Goal: Contribute content

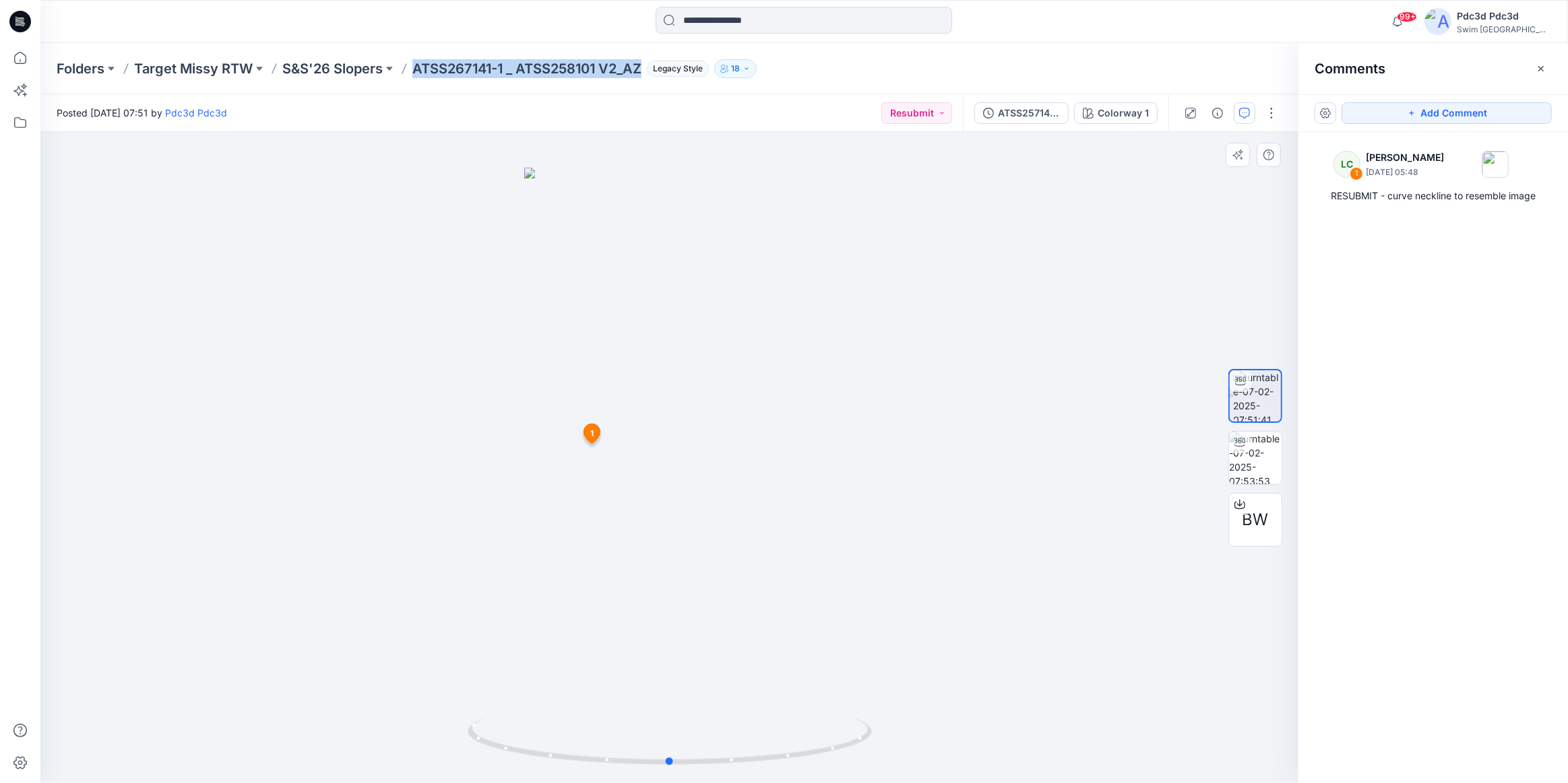
click at [456, 323] on div at bounding box center [669, 458] width 1258 height 651
click at [1158, 56] on div "Folders Target Missy RTW S&S'26 Slopers ATSS267141-1 _ ATSS258101 V2_AZ Legacy …" at bounding box center [804, 69] width 1527 height 51
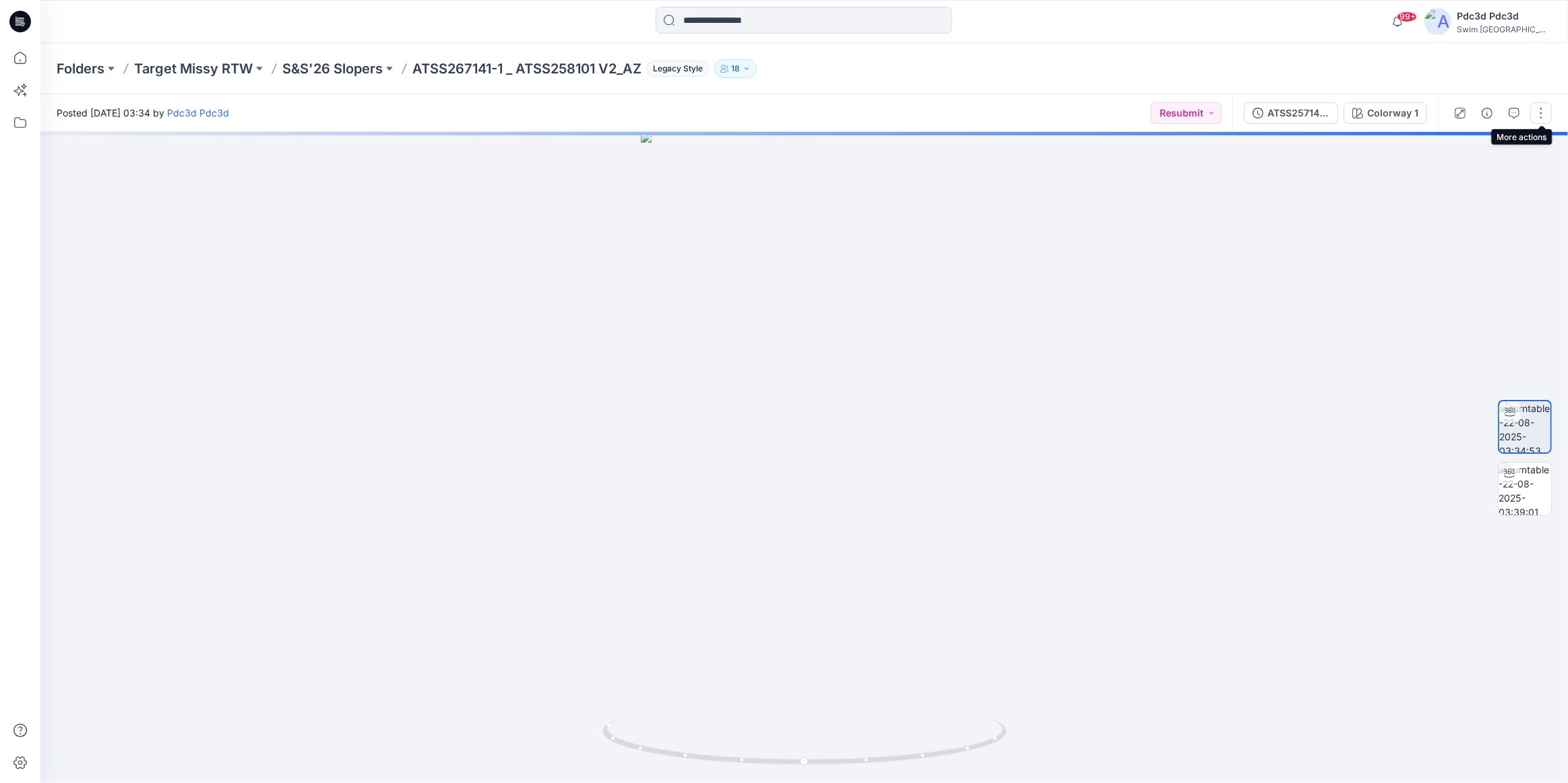
click at [1540, 114] on button "button" at bounding box center [1541, 113] width 21 height 21
click at [1454, 145] on p "Edit" at bounding box center [1455, 144] width 17 height 14
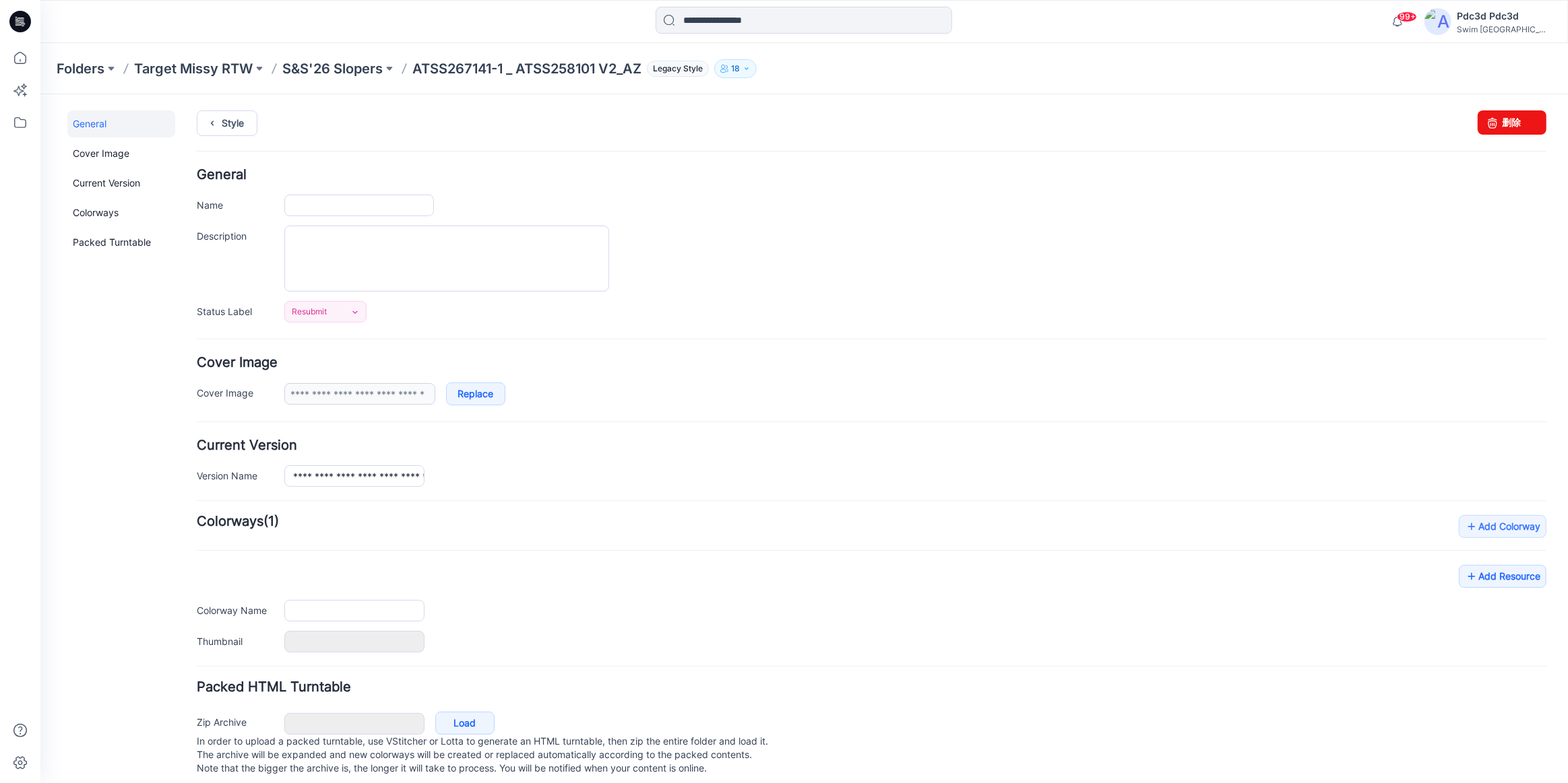
type input "**********"
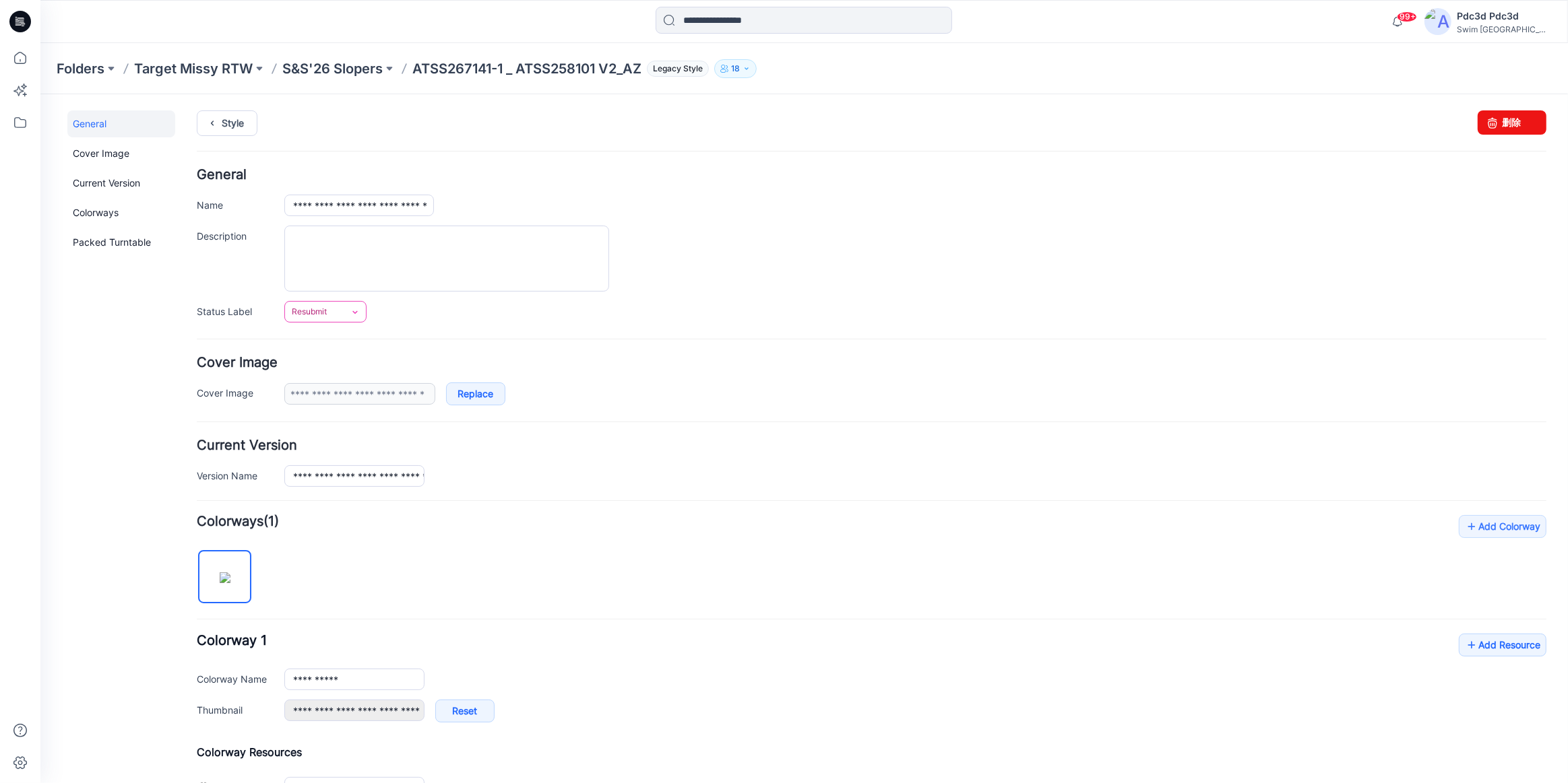
click at [341, 314] on link "Resubmit" at bounding box center [326, 311] width 83 height 21
click at [352, 370] on link "For Review" at bounding box center [341, 369] width 108 height 28
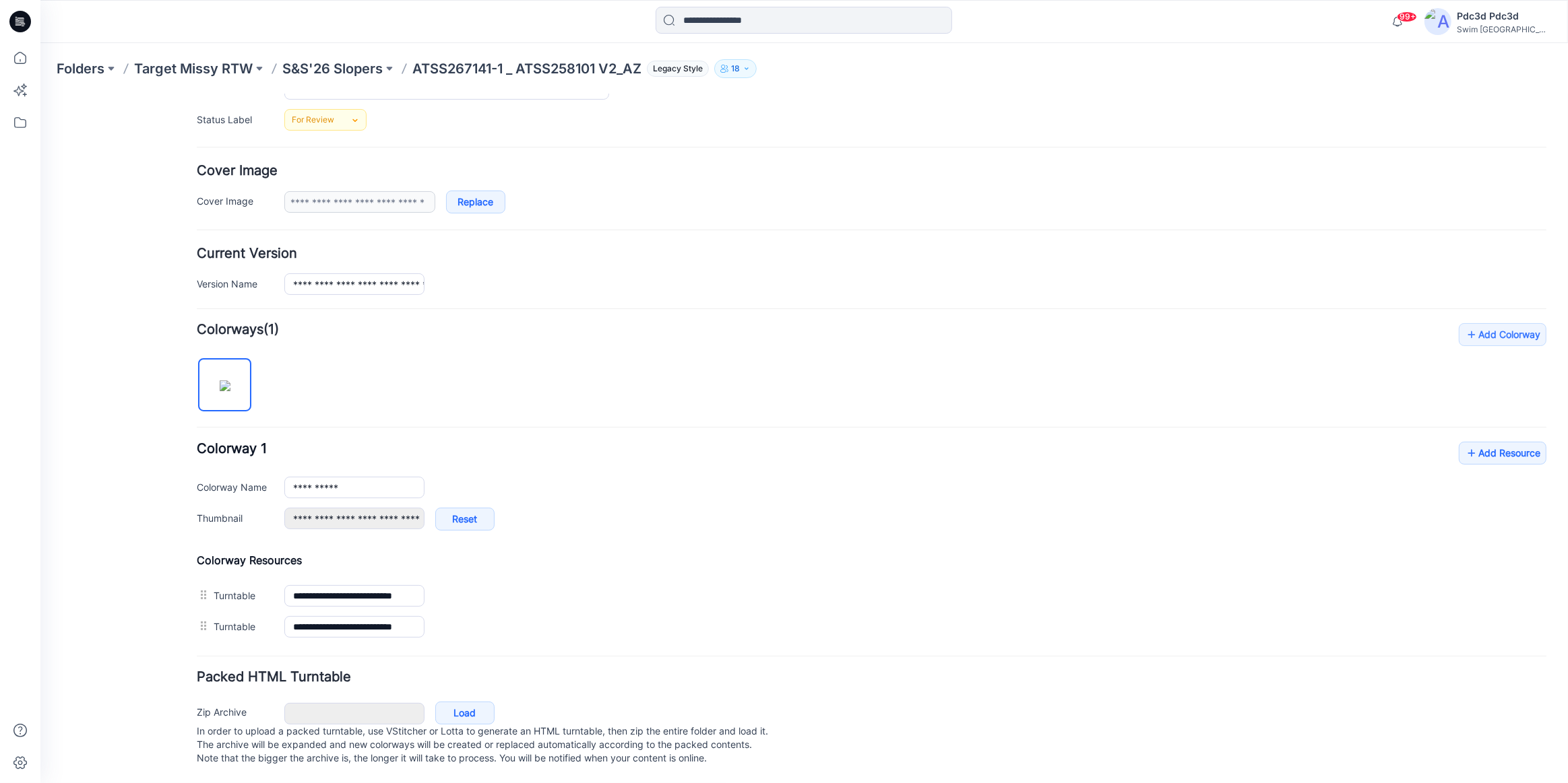
scroll to position [205, 0]
click at [1510, 441] on link "Add Resource" at bounding box center [1502, 452] width 88 height 23
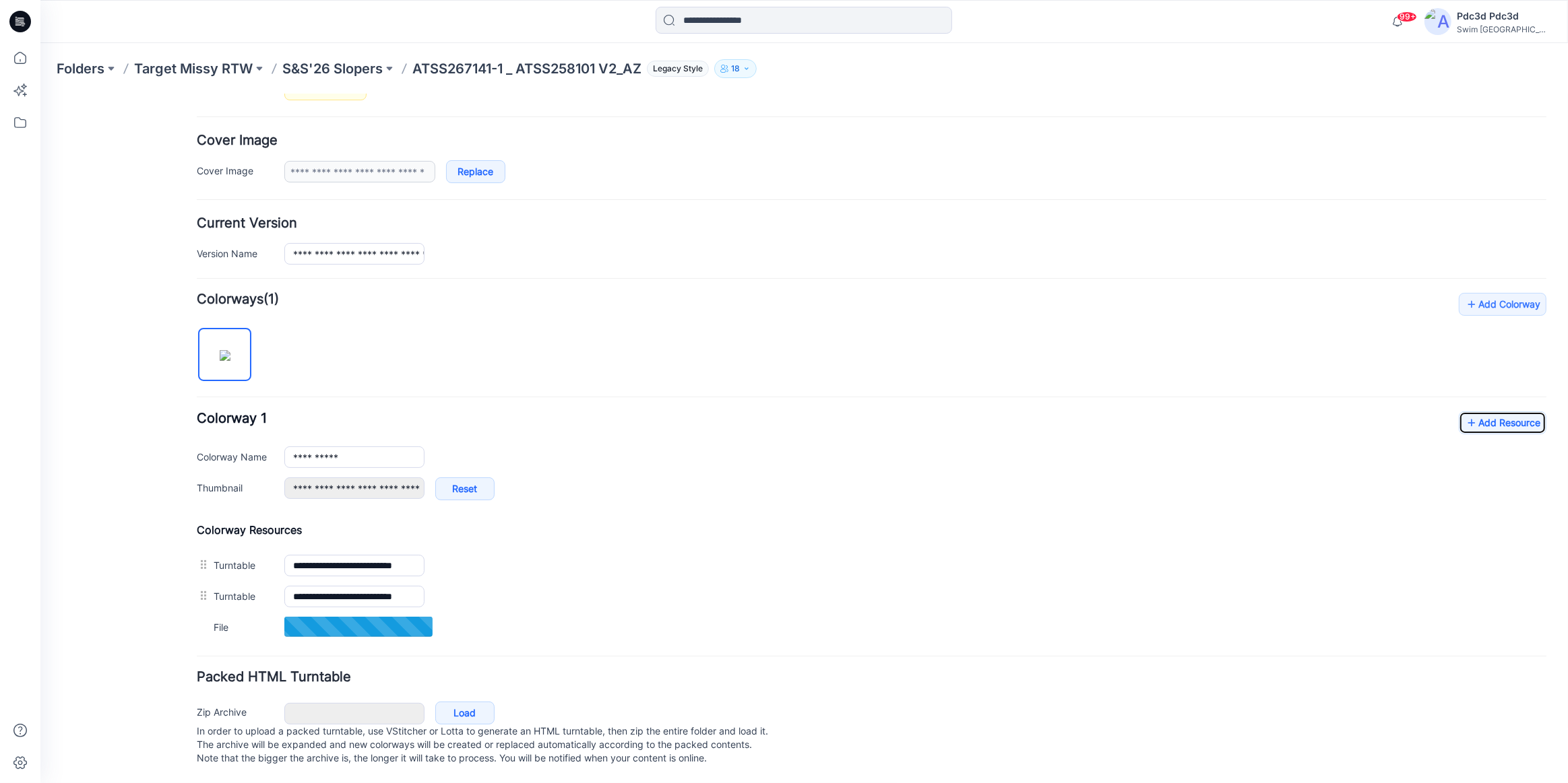
scroll to position [235, 0]
